Goal: Information Seeking & Learning: Learn about a topic

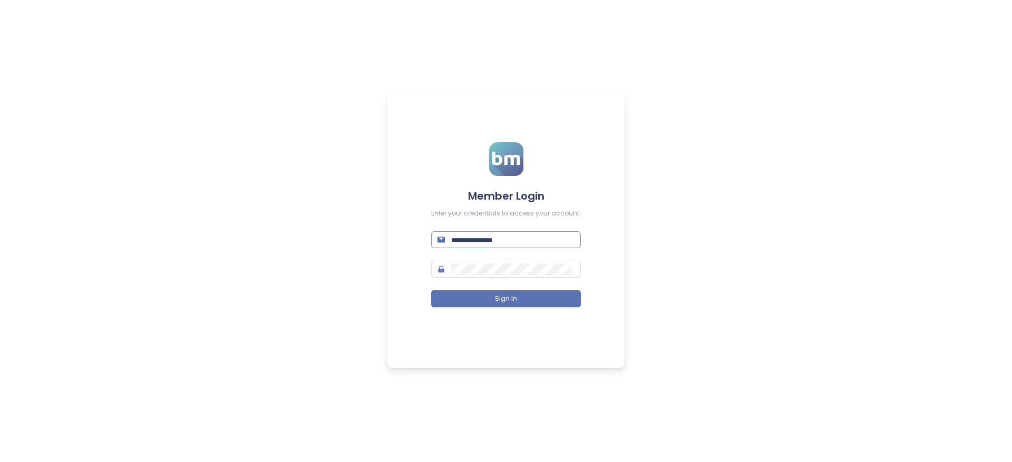
type input "**********"
click at [549, 241] on input "**********" at bounding box center [512, 240] width 123 height 12
type input "**********"
click at [431, 291] on button "Sign In" at bounding box center [506, 299] width 150 height 17
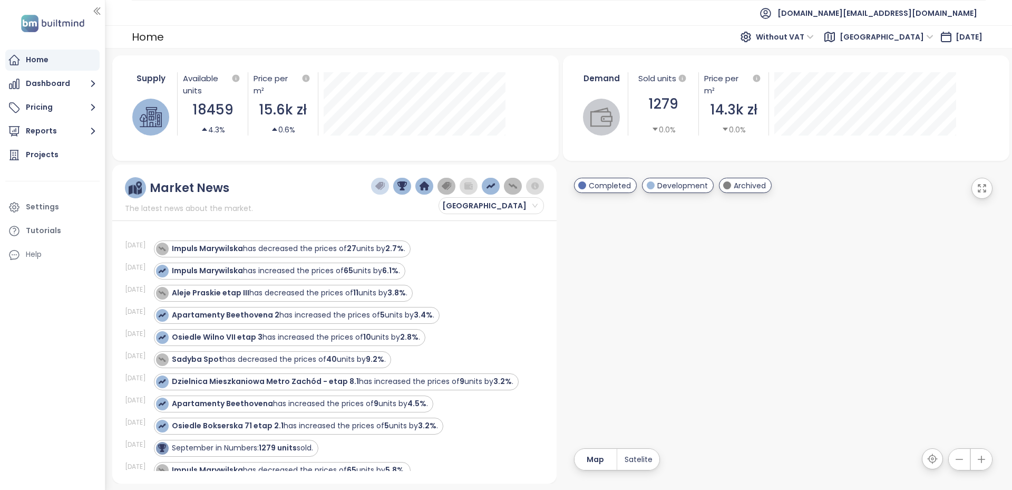
click at [58, 364] on div "Home Dashboard Pricing Reports Projects Settings Tutorials Help" at bounding box center [52, 245] width 105 height 490
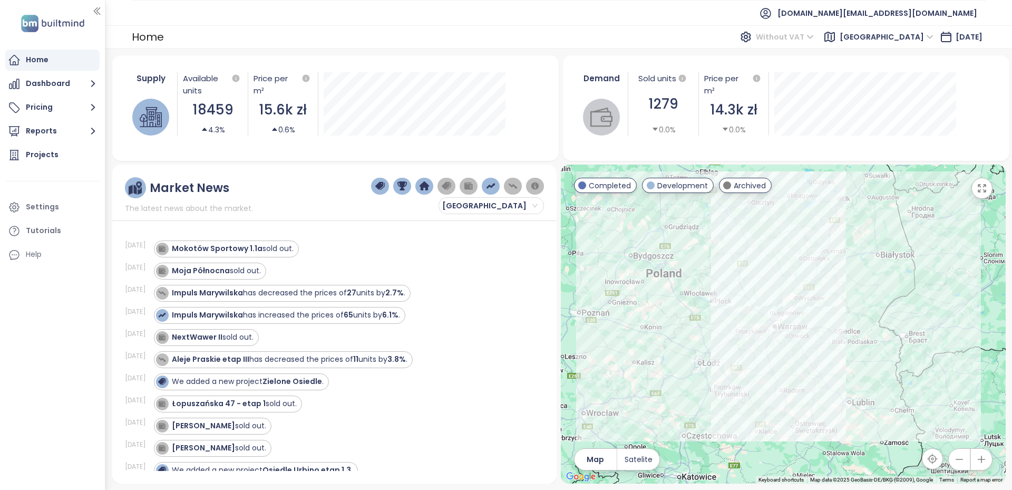
click at [814, 37] on span "Without VAT" at bounding box center [785, 37] width 58 height 16
click at [812, 59] on div "With VAT" at bounding box center [815, 58] width 49 height 12
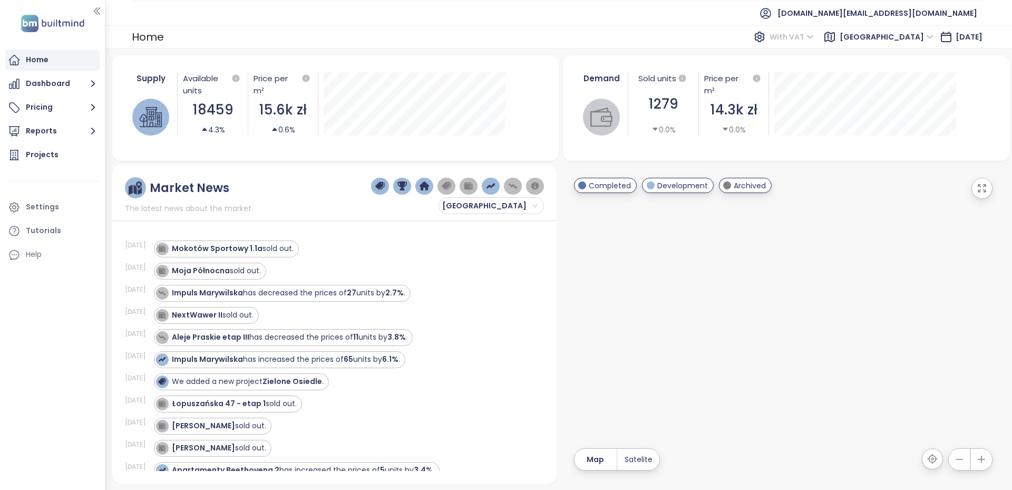
click at [814, 38] on span "With VAT" at bounding box center [792, 37] width 44 height 16
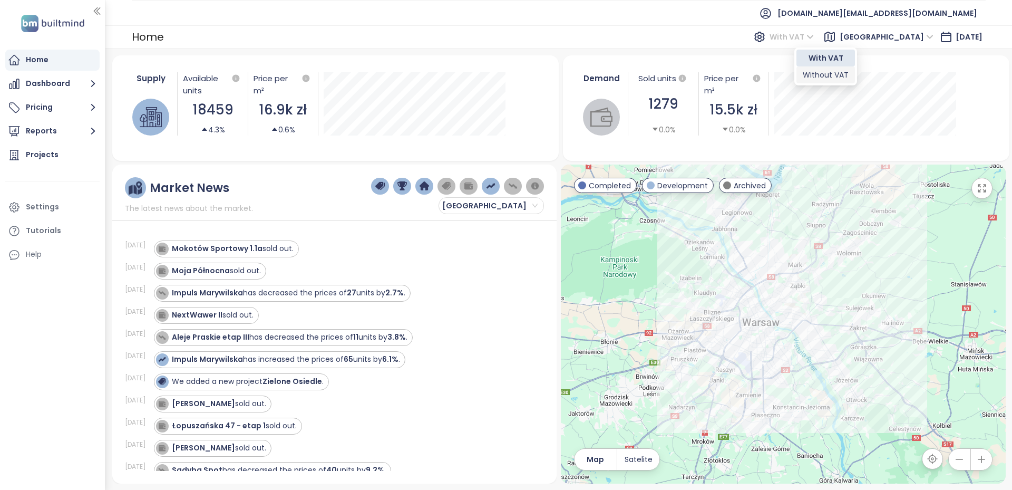
click at [832, 76] on div "Without VAT" at bounding box center [826, 75] width 46 height 12
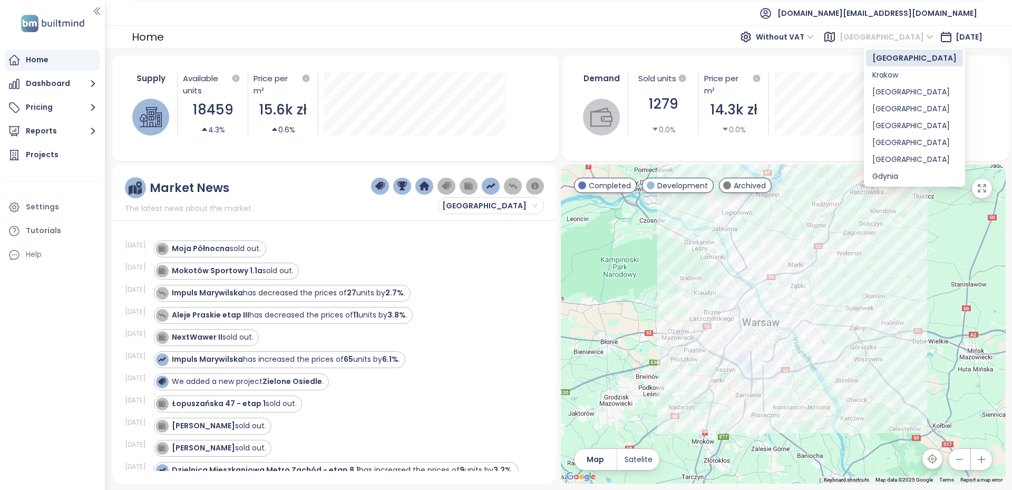
click at [900, 42] on span "[GEOGRAPHIC_DATA]" at bounding box center [887, 37] width 94 height 16
click at [895, 75] on div "Krakow" at bounding box center [915, 75] width 84 height 12
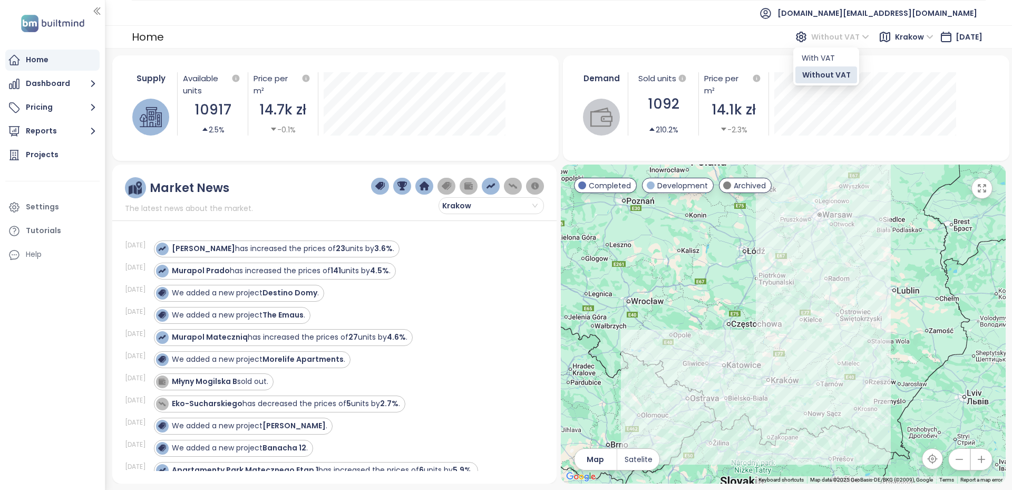
click at [822, 33] on span "Without VAT" at bounding box center [840, 37] width 58 height 16
click at [904, 36] on span "Krakow" at bounding box center [914, 37] width 38 height 16
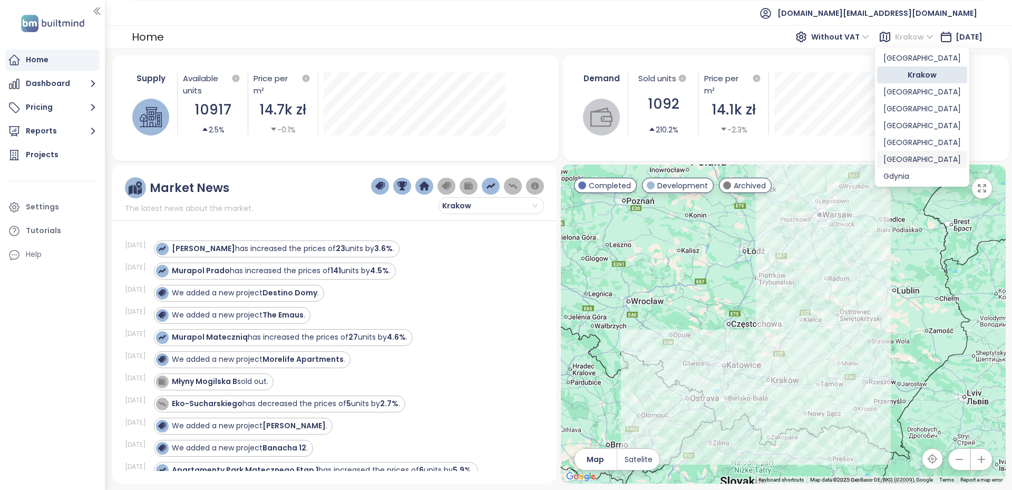
click at [905, 164] on div "[GEOGRAPHIC_DATA]" at bounding box center [923, 159] width 78 height 12
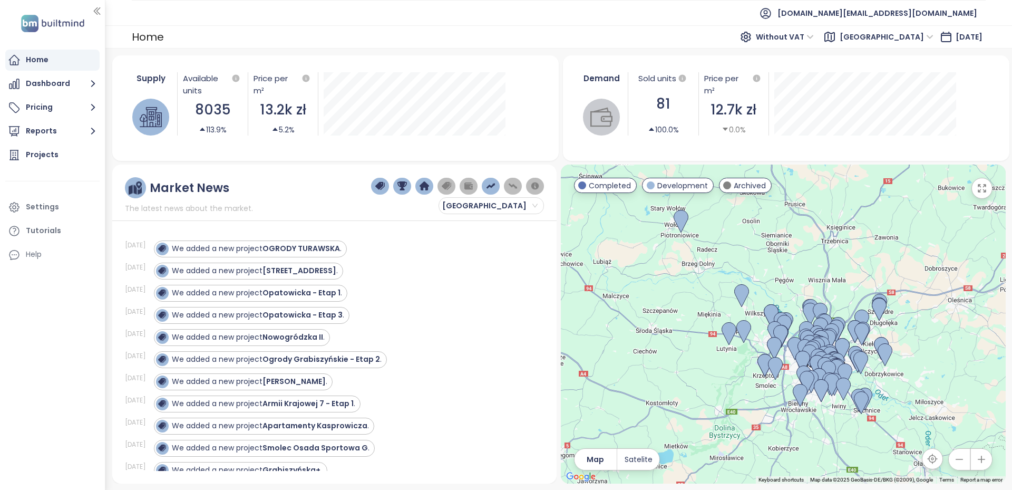
click at [896, 40] on span "[GEOGRAPHIC_DATA]" at bounding box center [887, 37] width 94 height 16
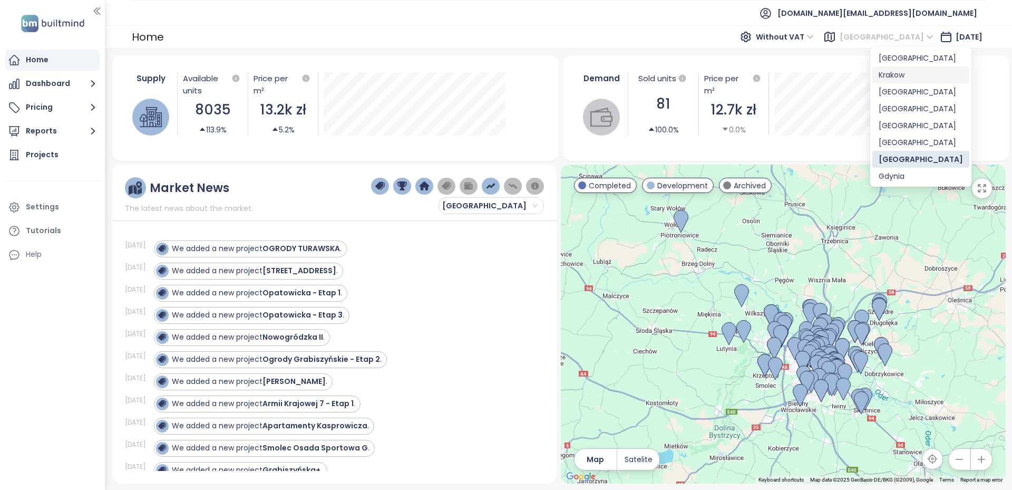
click at [894, 71] on div "Krakow" at bounding box center [921, 75] width 84 height 12
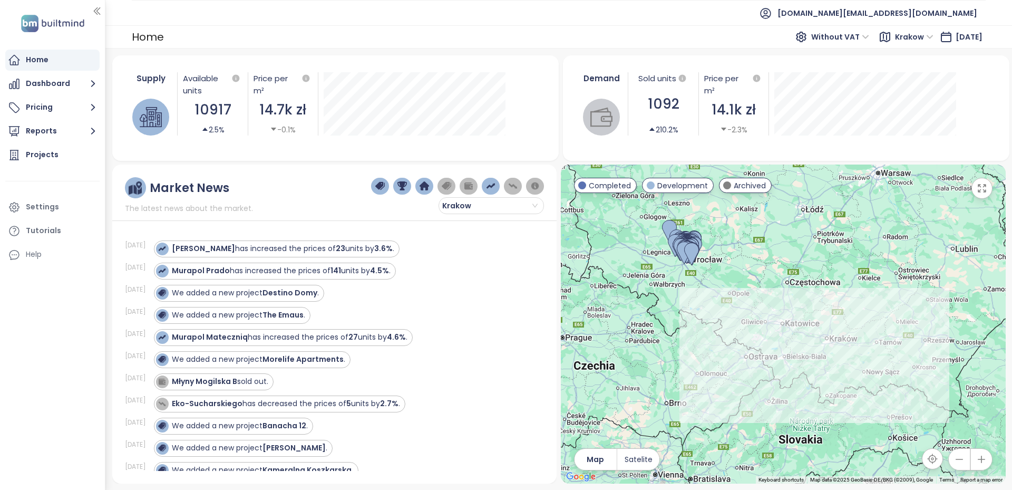
click at [895, 30] on span "Krakow" at bounding box center [914, 37] width 38 height 16
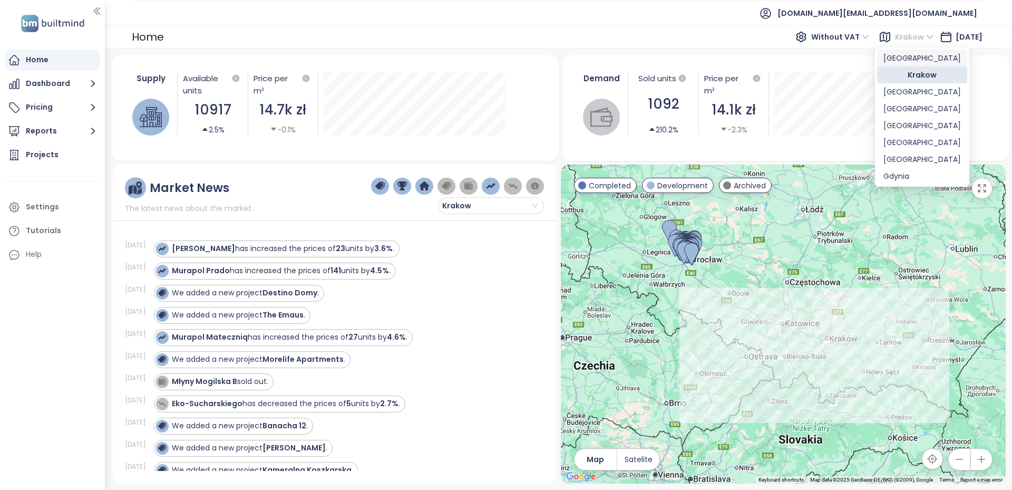
click at [890, 51] on div "[GEOGRAPHIC_DATA]" at bounding box center [922, 58] width 90 height 17
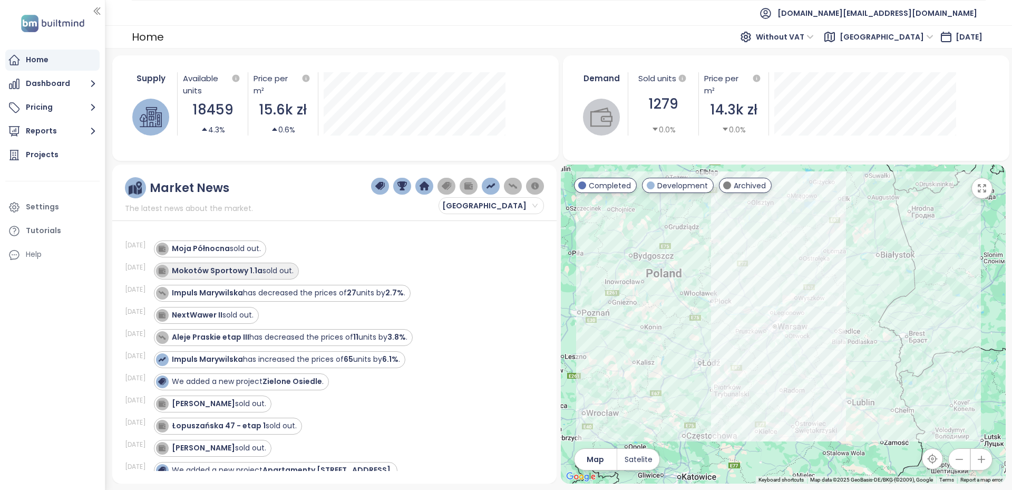
click at [204, 271] on strong "Mokotów Sportowy 1.1a" at bounding box center [217, 270] width 91 height 11
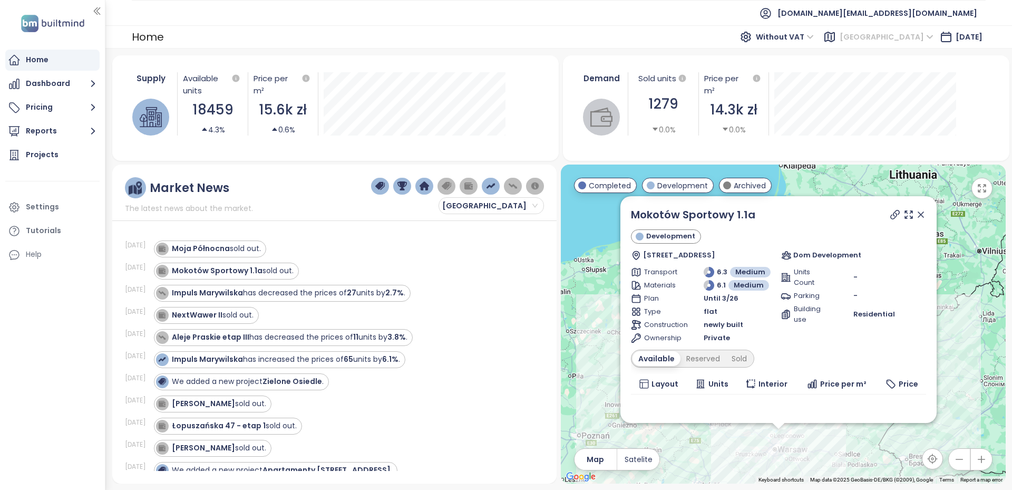
click at [875, 34] on span "[GEOGRAPHIC_DATA]" at bounding box center [887, 37] width 94 height 16
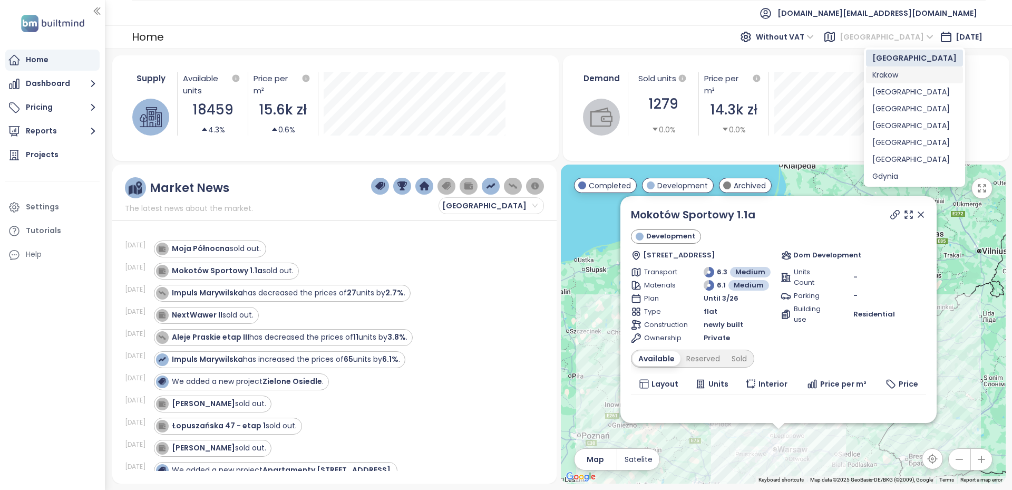
click at [893, 76] on div "Krakow" at bounding box center [915, 75] width 84 height 12
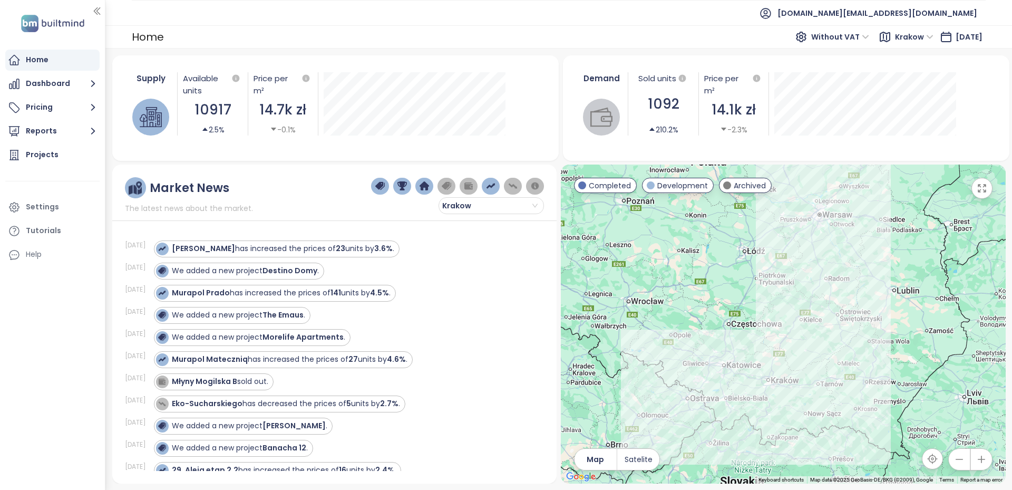
click at [911, 33] on span "Krakow" at bounding box center [914, 37] width 38 height 16
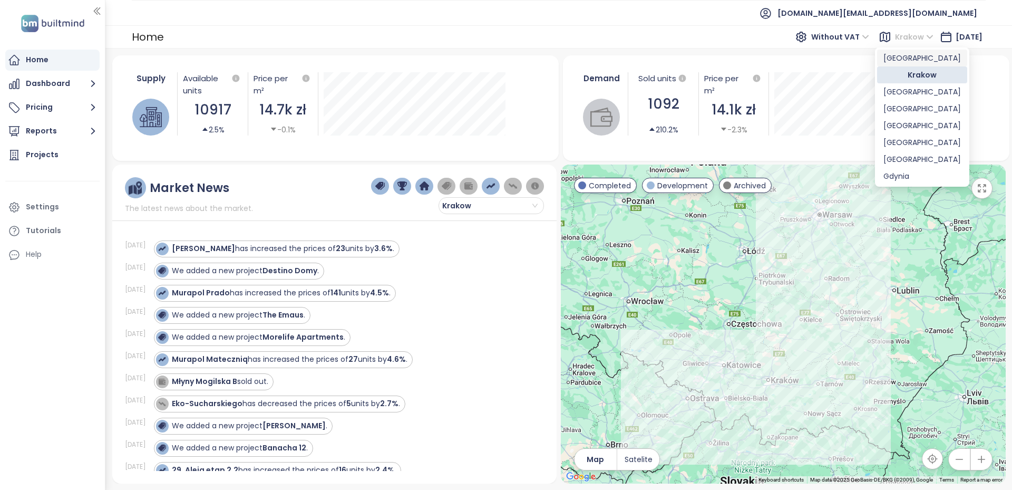
click at [905, 56] on div "[GEOGRAPHIC_DATA]" at bounding box center [923, 58] width 78 height 12
